Goal: Contribute content: Add original content to the website for others to see

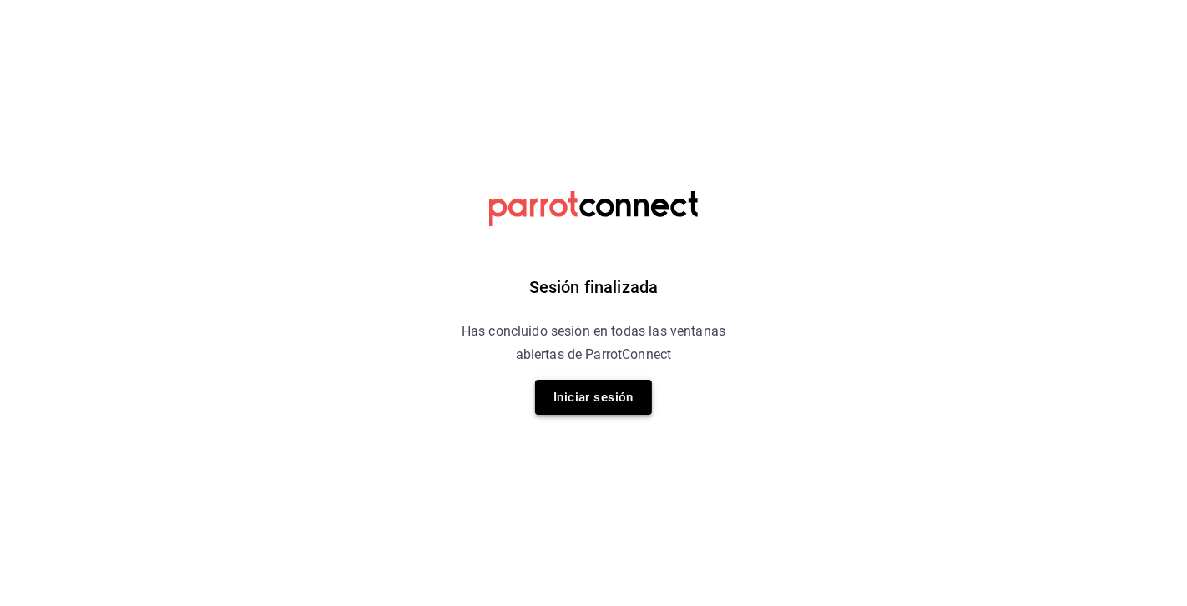
click at [582, 387] on button "Iniciar sesión" at bounding box center [593, 397] width 117 height 35
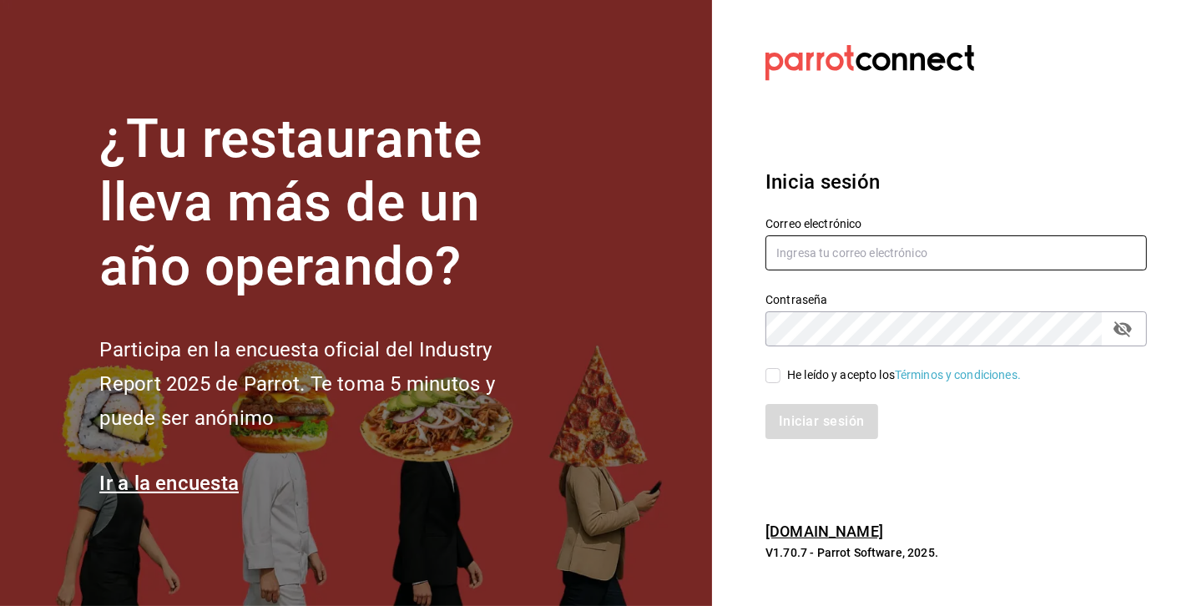
type input "[EMAIL_ADDRESS][DOMAIN_NAME]"
click at [767, 376] on input "He leído y acepto los Términos y condiciones." at bounding box center [772, 375] width 15 height 15
checkbox input "true"
click at [789, 422] on button "Iniciar sesión" at bounding box center [821, 421] width 113 height 35
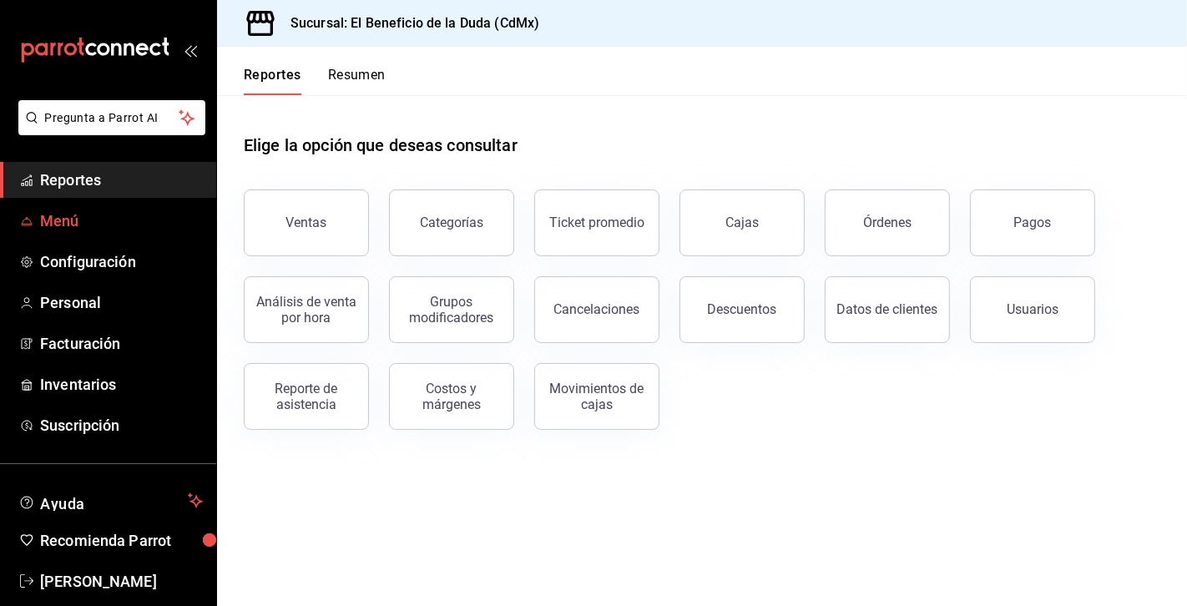
click at [110, 230] on span "Menú" at bounding box center [121, 220] width 163 height 23
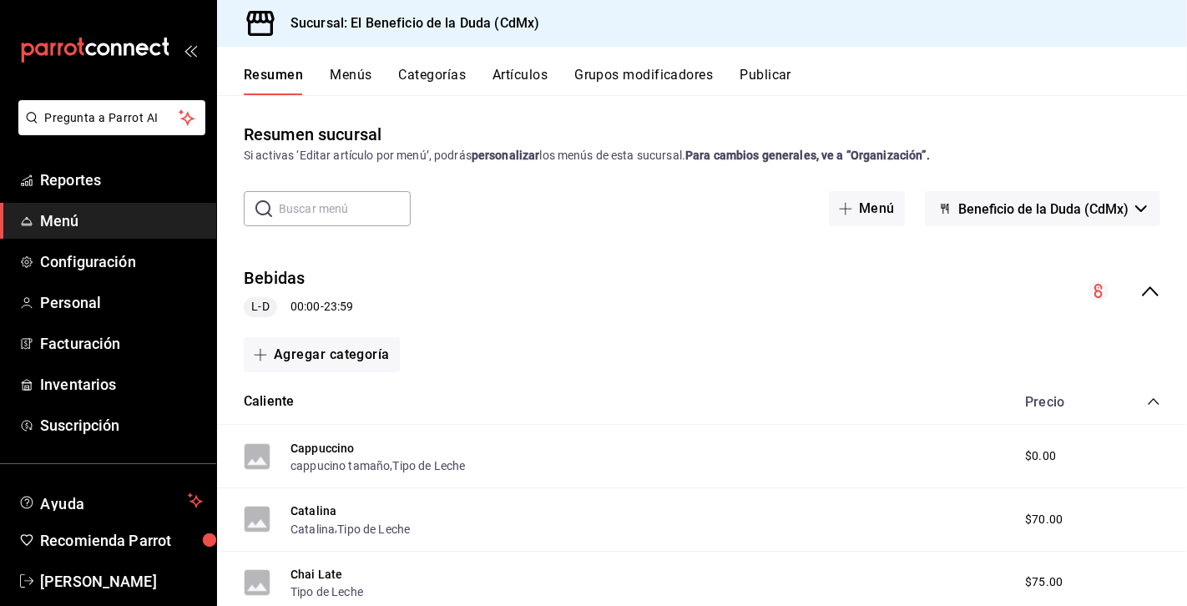
click at [524, 73] on button "Artículos" at bounding box center [519, 81] width 55 height 28
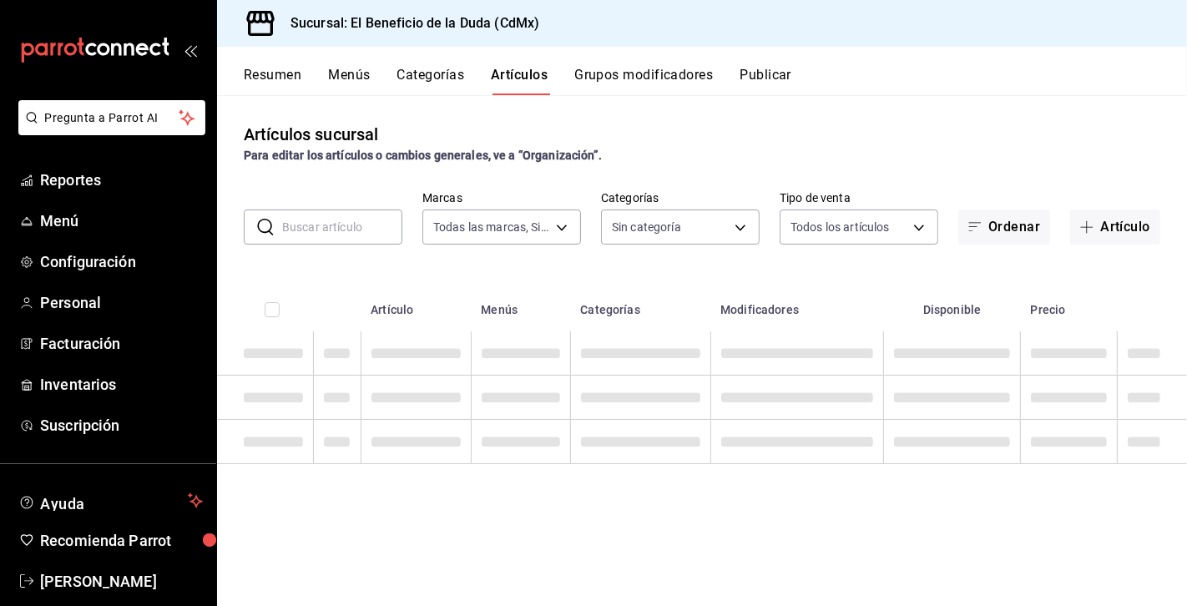
type input "bc4ceb8a-cc6d-4241-a28d-2dd23a7e2342"
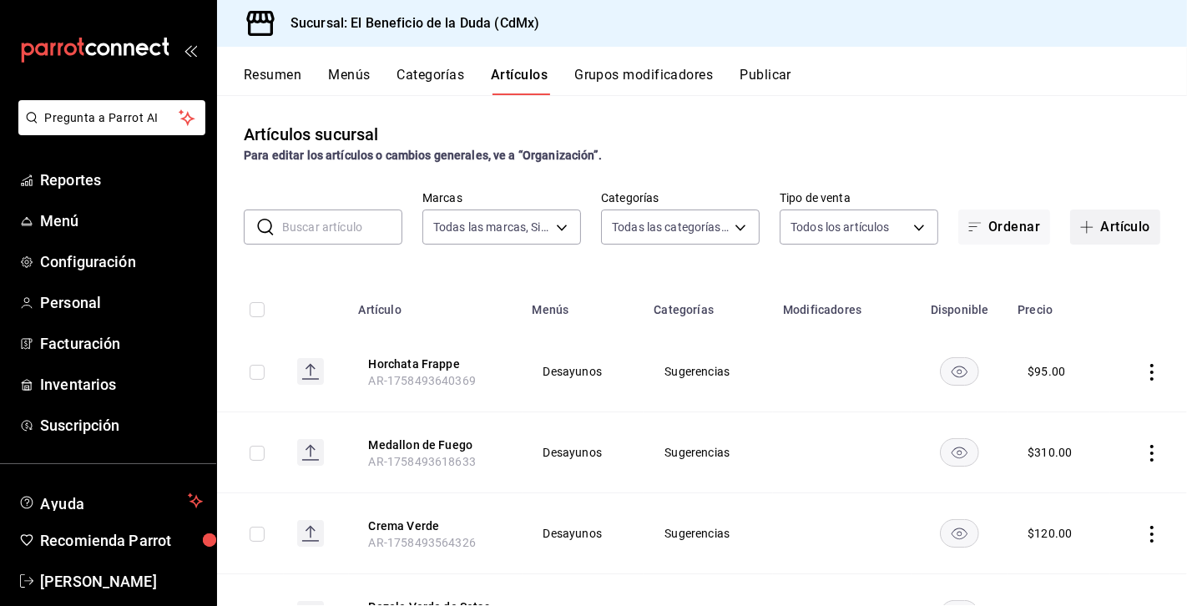
type input "fe192d09-a784-4d17-bfec-bbf865234069,f6e5386d-2b2d-4d2f-87a6-bde2b2d45bbd,33156…"
click at [1125, 229] on button "Artículo" at bounding box center [1115, 226] width 90 height 35
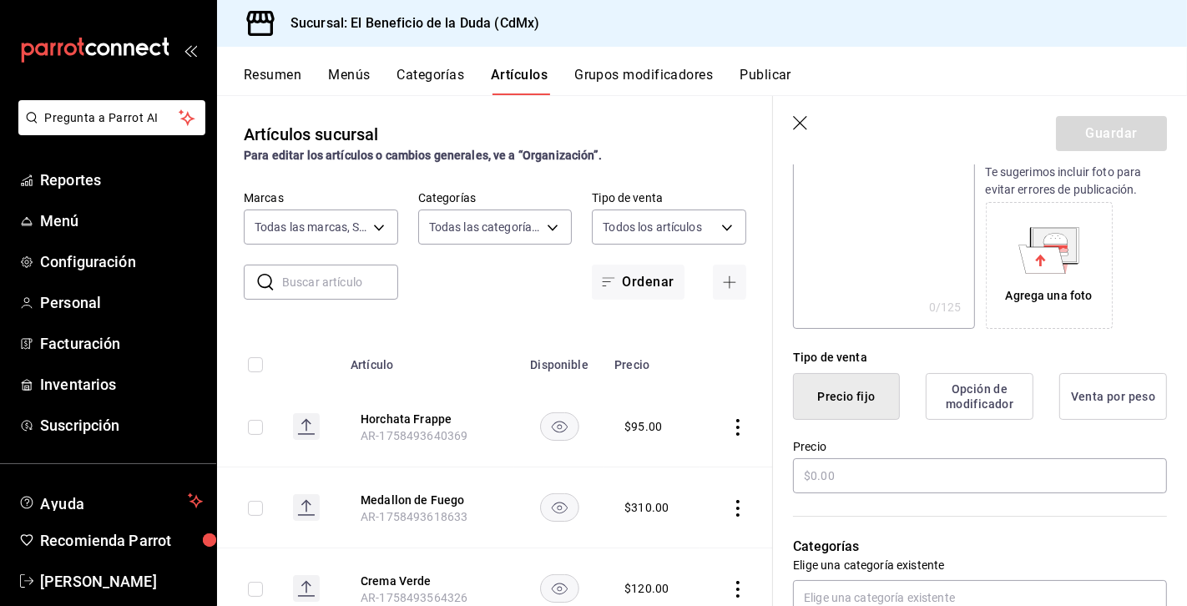
scroll to position [235, 0]
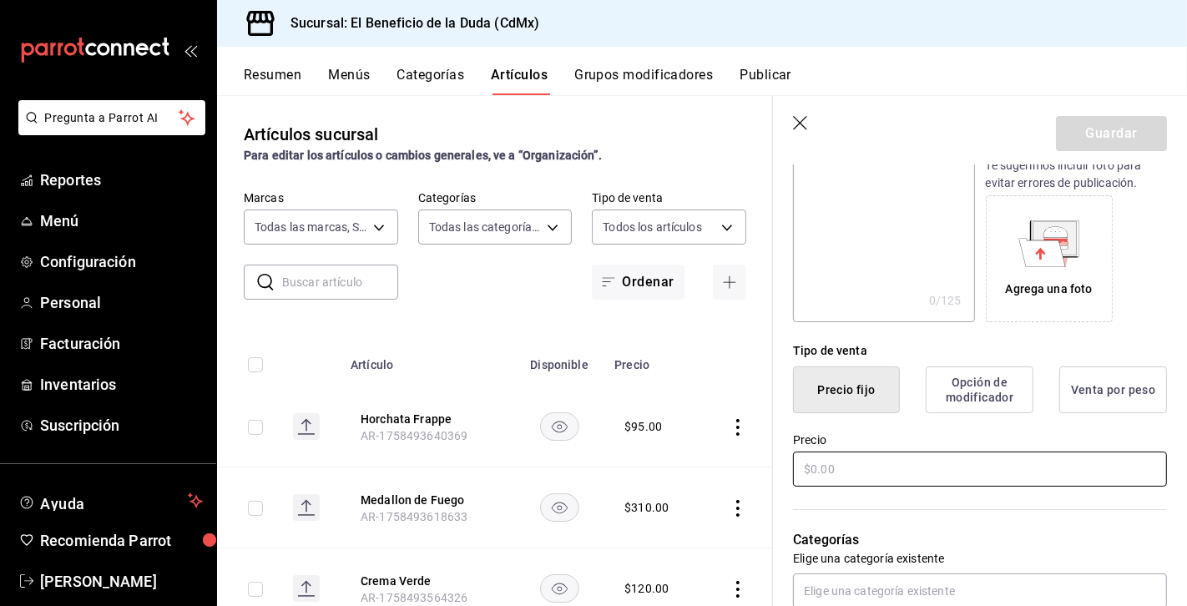
type input "El chilito"
click at [908, 455] on input "text" at bounding box center [980, 468] width 374 height 35
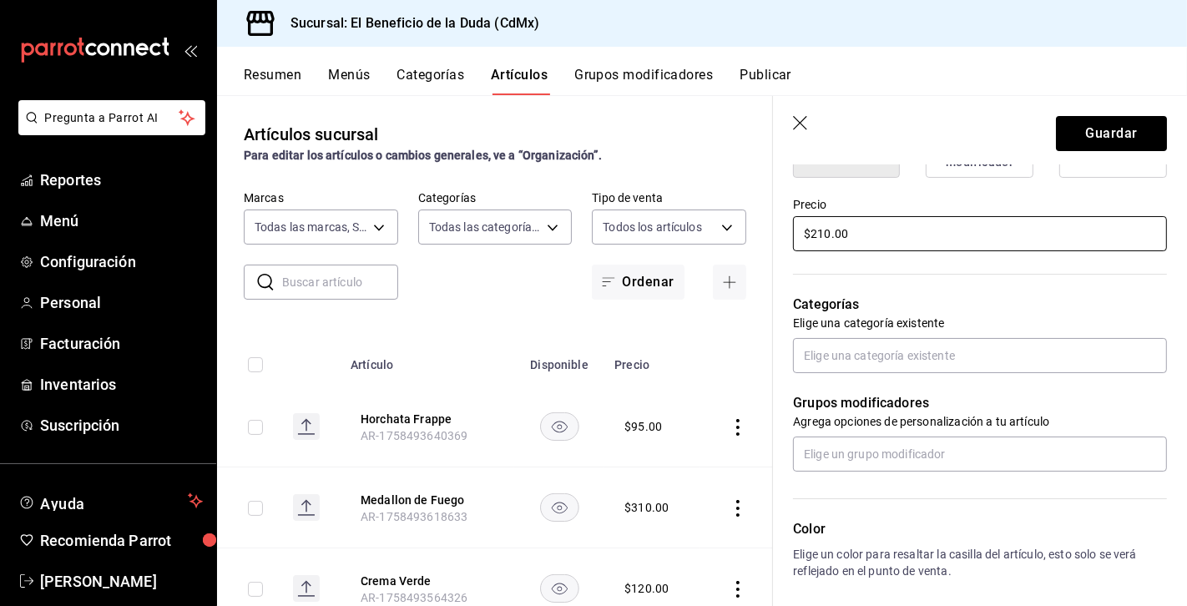
scroll to position [471, 0]
type input "$210.00"
click at [1004, 360] on input "text" at bounding box center [980, 354] width 374 height 35
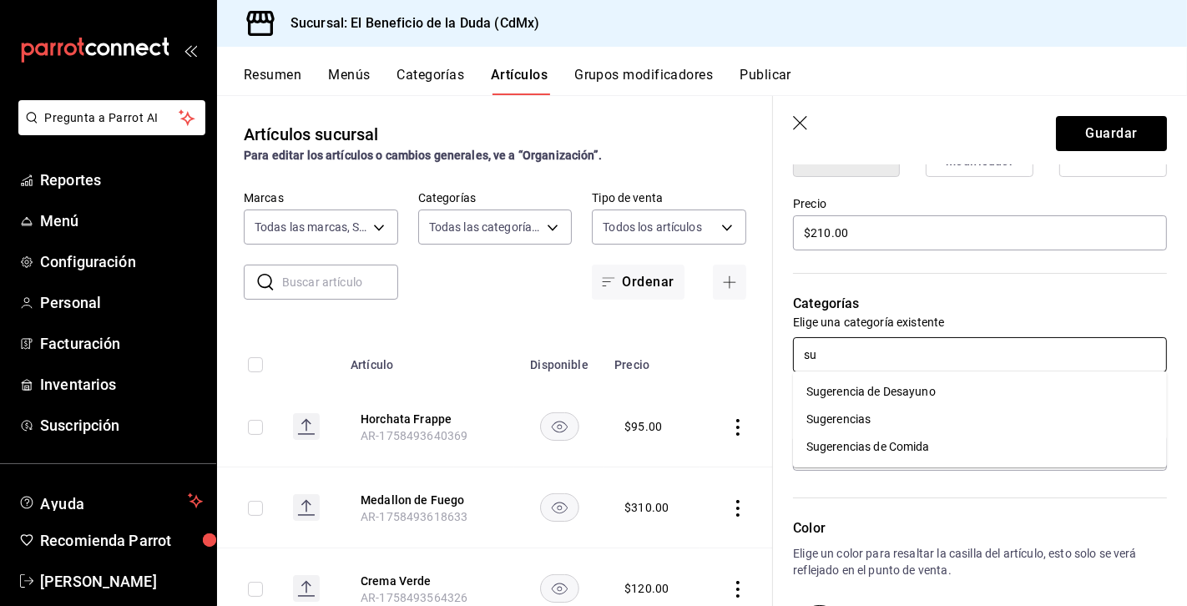
type input "sug"
click at [959, 446] on li "Sugerencias de Comida" at bounding box center [980, 447] width 374 height 28
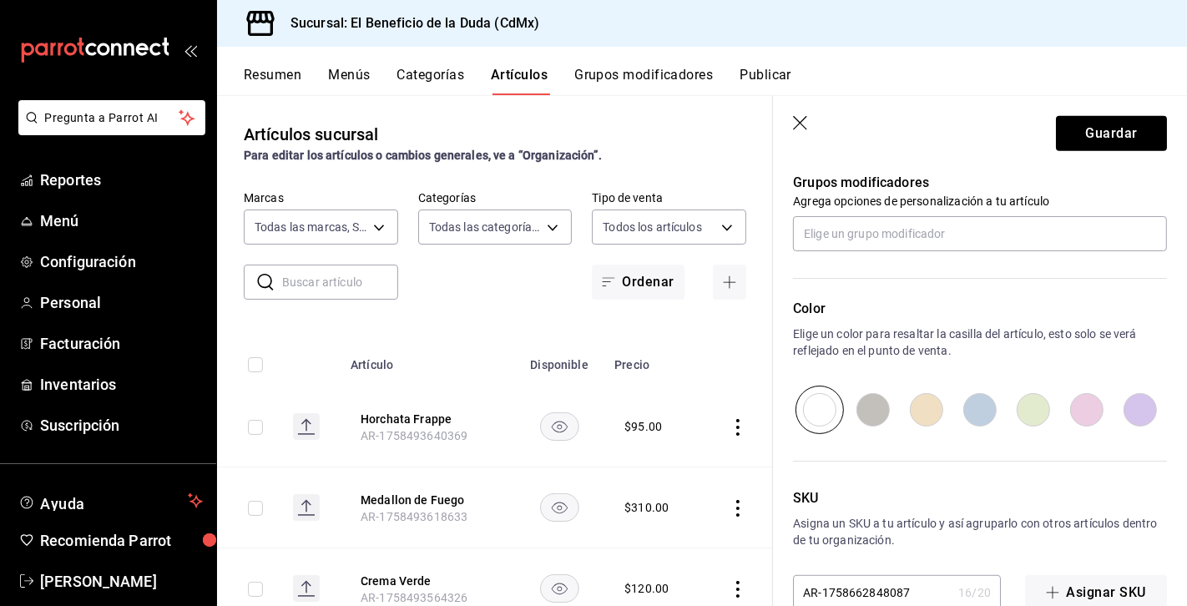
scroll to position [752, 0]
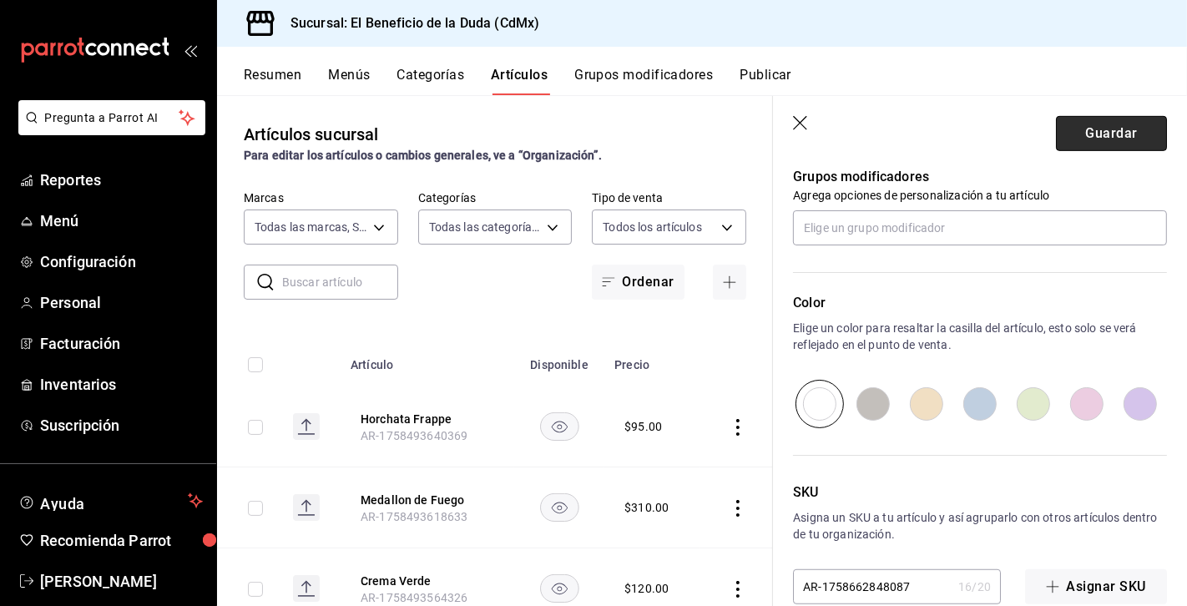
click at [1107, 131] on button "Guardar" at bounding box center [1111, 133] width 111 height 35
